Goal: Use online tool/utility: Utilize a website feature to perform a specific function

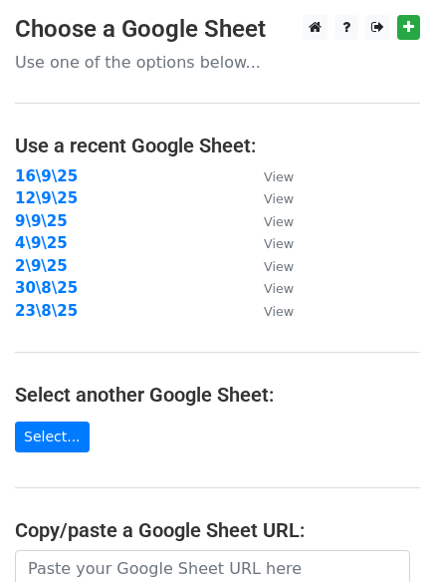
click at [139, 550] on input "url" at bounding box center [213, 569] width 396 height 38
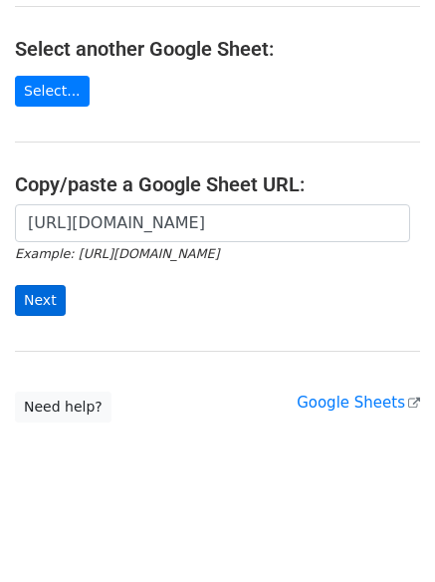
scroll to position [0, 427]
type input "https://docs.google.com/spreadsheets/d/1Ya109mLS__zOhllzKVjUXeqDdtDVT7jXn6GBLNH…"
click at [33, 295] on input "Next" at bounding box center [40, 300] width 51 height 31
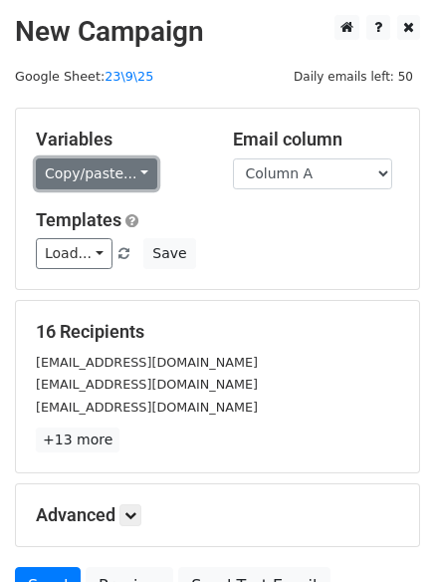
click at [69, 177] on link "Copy/paste..." at bounding box center [97, 173] width 122 height 31
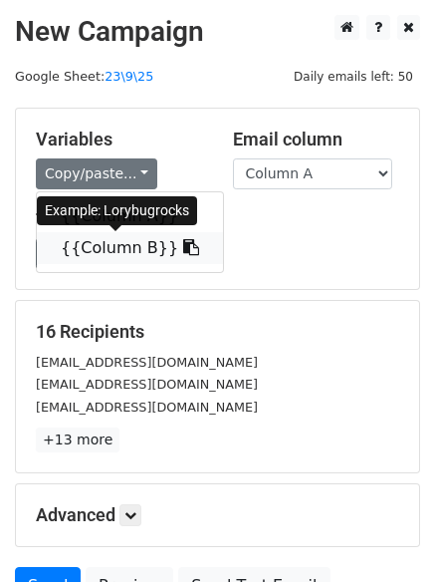
click at [84, 245] on link "{{Column B}}" at bounding box center [130, 248] width 186 height 32
